Goal: Task Accomplishment & Management: Use online tool/utility

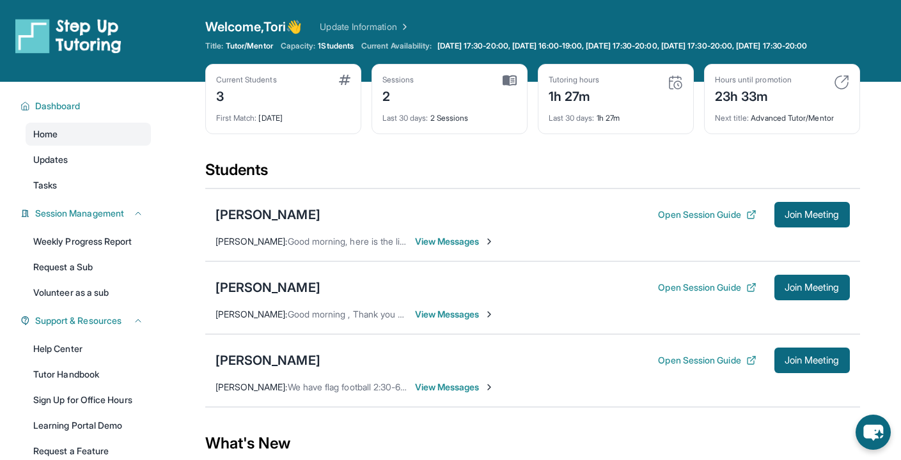
click at [297, 134] on div "Current Students 3 First Match : [DATE]" at bounding box center [283, 99] width 156 height 70
click at [658, 217] on div "Open Session Guide Join Meeting" at bounding box center [753, 215] width 191 height 26
click at [662, 221] on button "Open Session Guide" at bounding box center [707, 214] width 98 height 13
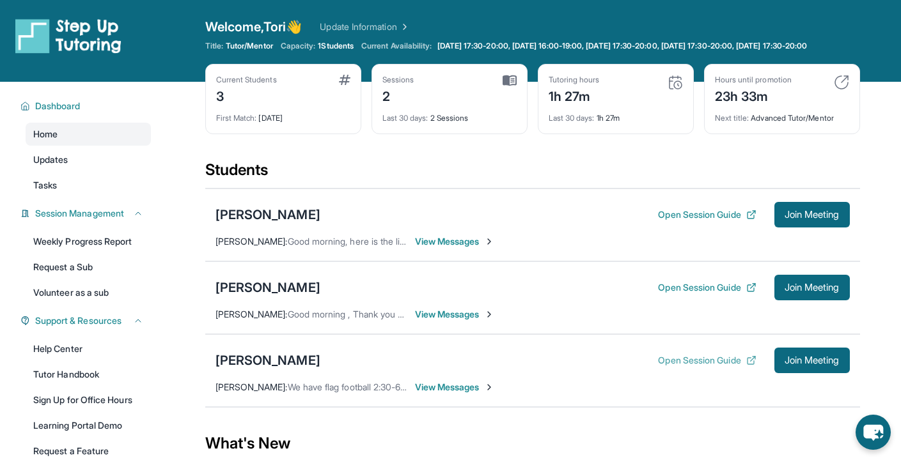
click at [698, 367] on button "Open Session Guide" at bounding box center [707, 360] width 98 height 13
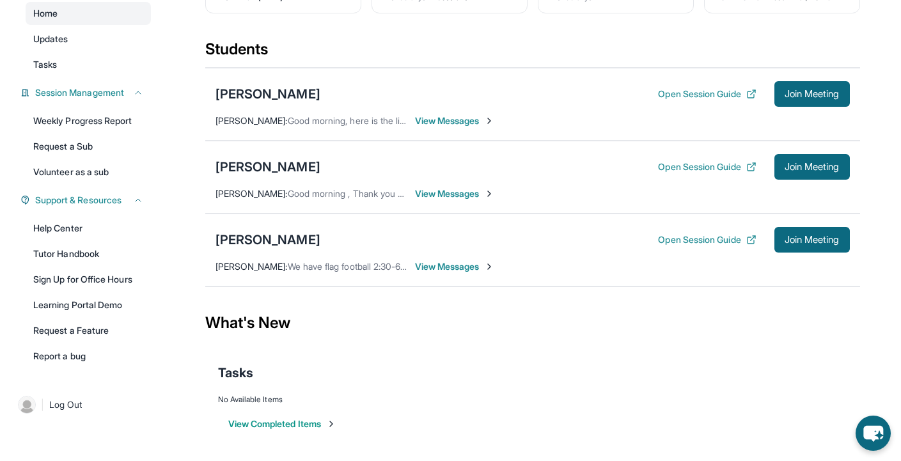
scroll to position [131, 0]
click at [309, 428] on button "View Completed Items" at bounding box center [282, 424] width 108 height 13
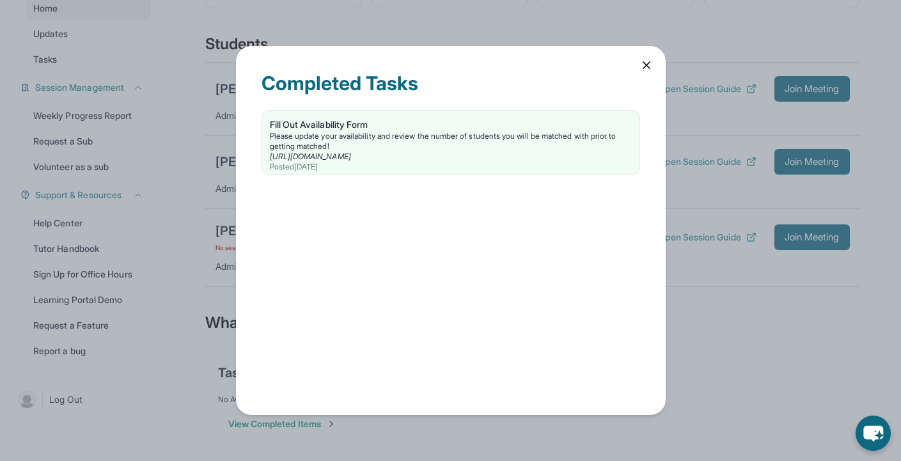
click at [649, 65] on icon at bounding box center [646, 65] width 13 height 13
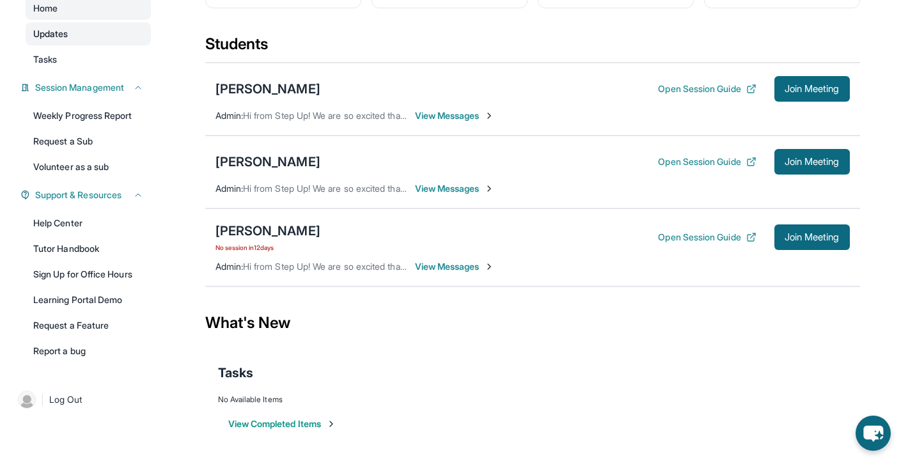
click at [58, 45] on link "Updates" at bounding box center [88, 33] width 125 height 23
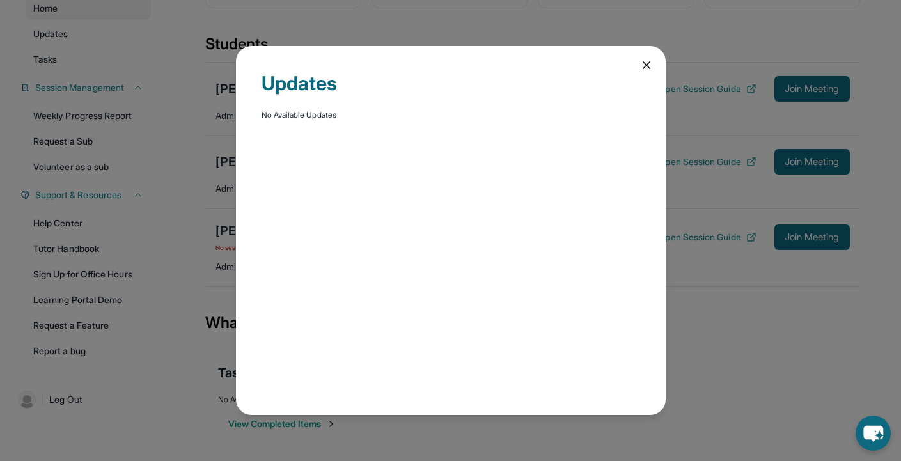
click at [58, 57] on div "Updates No Available Updates" at bounding box center [450, 230] width 901 height 461
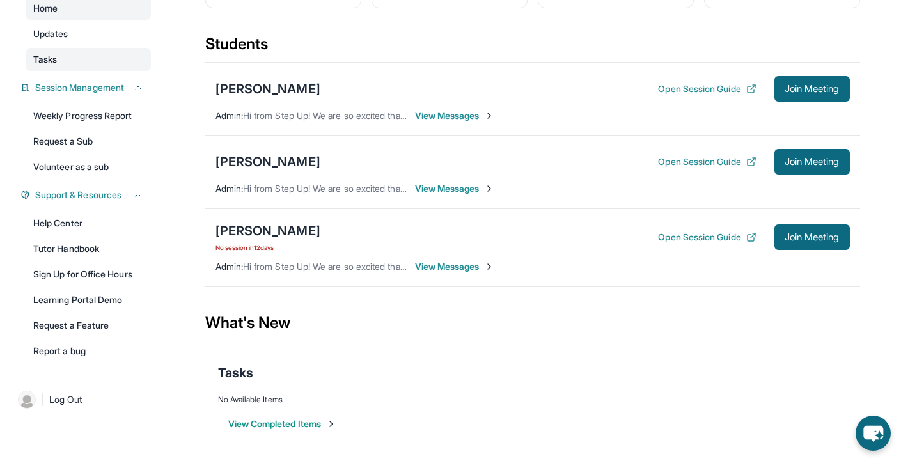
click at [73, 62] on link "Tasks" at bounding box center [88, 59] width 125 height 23
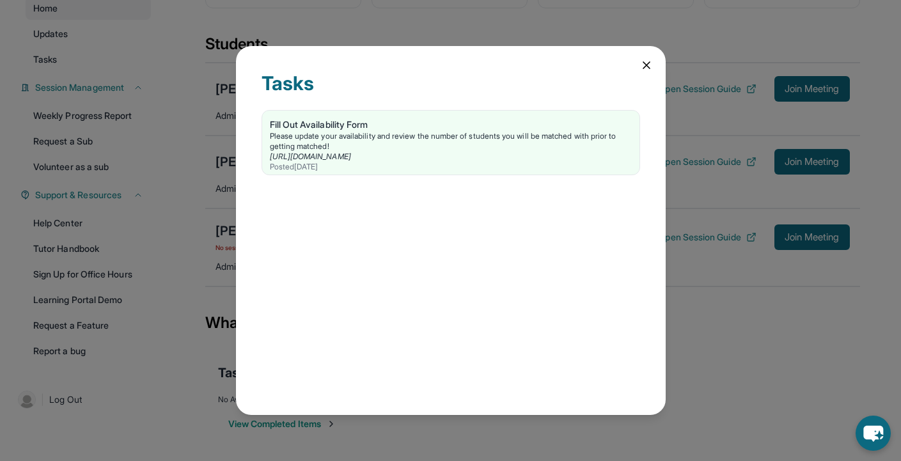
click at [664, 61] on div "Tasks Fill Out Availability Form Please update your availability and review the…" at bounding box center [451, 230] width 430 height 369
click at [655, 62] on div "Tasks Fill Out Availability Form Please update your availability and review the…" at bounding box center [451, 230] width 430 height 369
click at [648, 63] on icon at bounding box center [646, 65] width 6 height 6
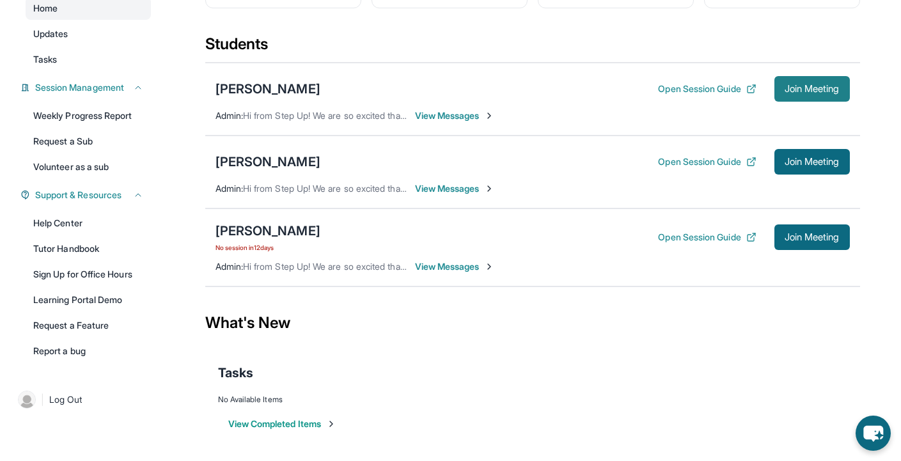
click at [841, 97] on button "Join Meeting" at bounding box center [811, 89] width 75 height 26
click at [84, 260] on link "Tutor Handbook" at bounding box center [88, 248] width 125 height 23
click at [689, 244] on button "Open Session Guide" at bounding box center [707, 237] width 98 height 13
